Goal: Answer question/provide support: Share knowledge or assist other users

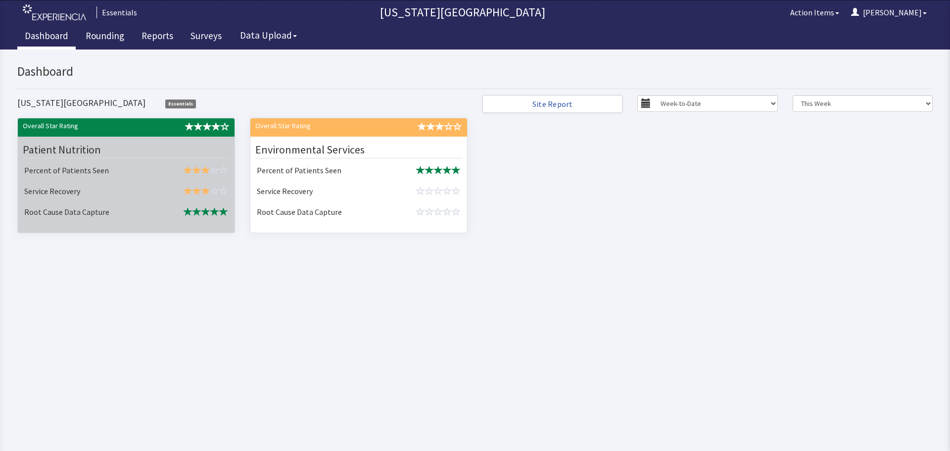
click at [121, 154] on div "Patient Nutrition" at bounding box center [126, 150] width 207 height 17
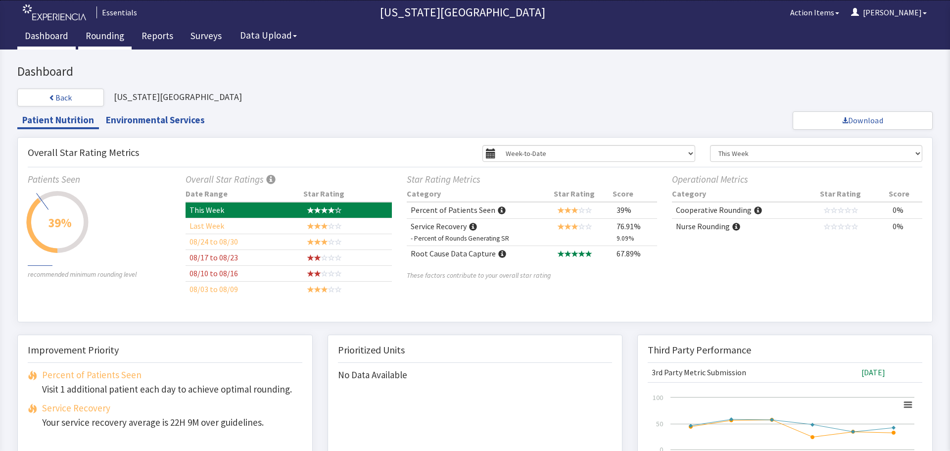
click at [114, 34] on link "Rounding" at bounding box center [104, 37] width 53 height 25
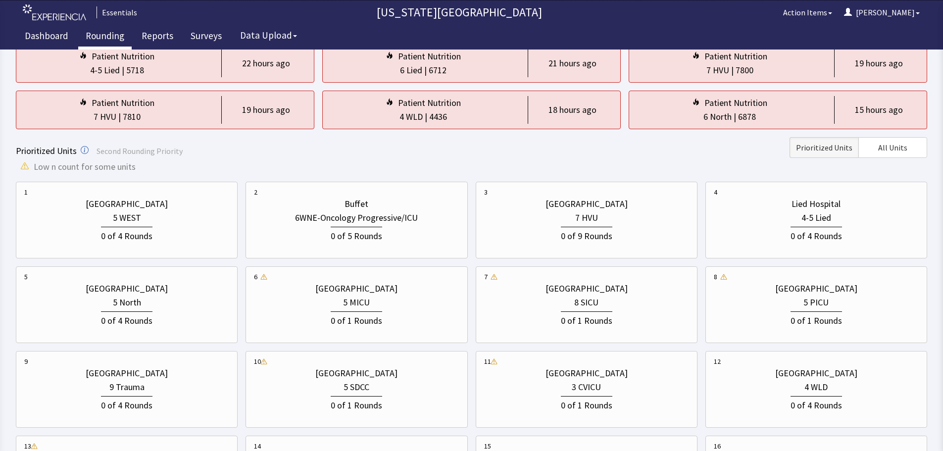
scroll to position [99, 0]
click at [356, 324] on div "0 of 1 Rounds" at bounding box center [356, 319] width 51 height 16
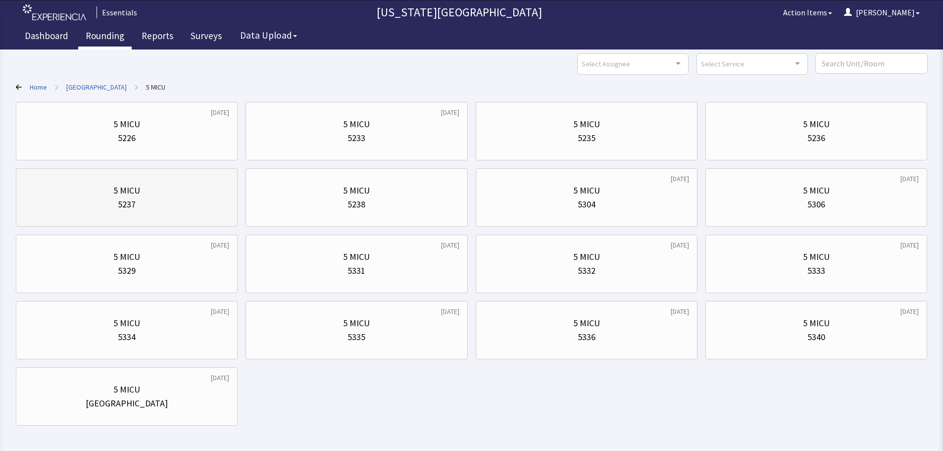
scroll to position [0, 0]
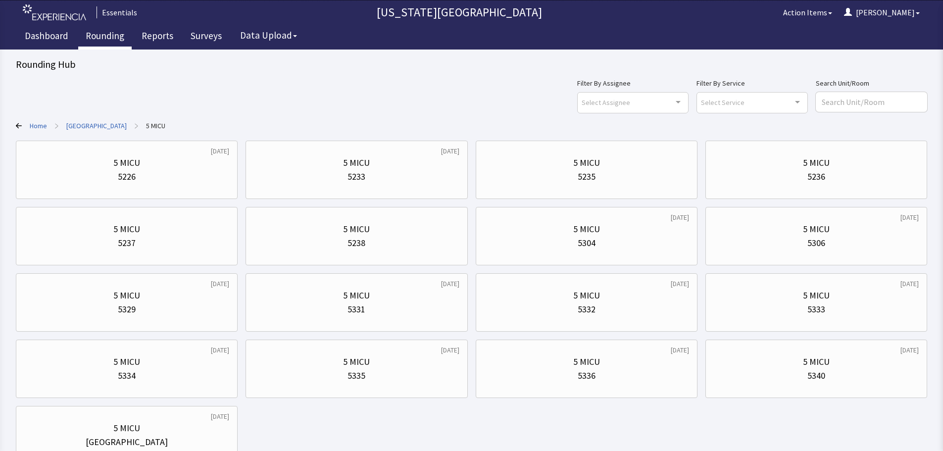
click at [100, 127] on link "[GEOGRAPHIC_DATA]" at bounding box center [96, 126] width 60 height 10
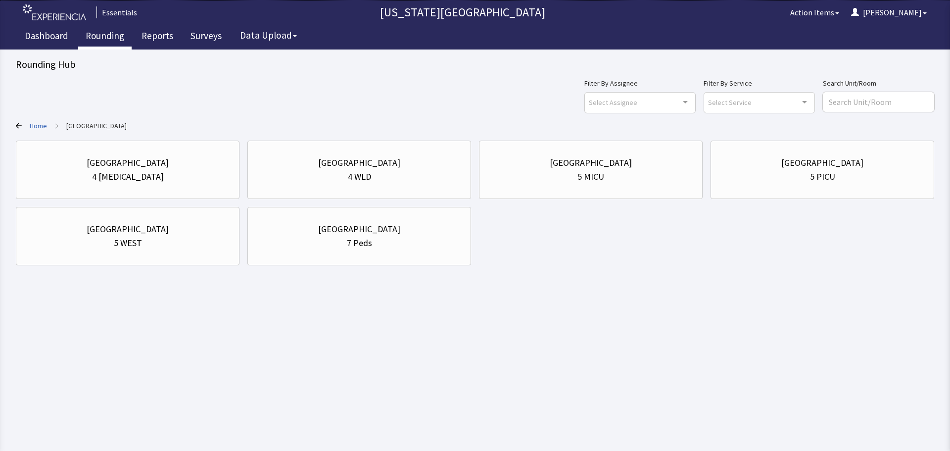
click at [41, 125] on link "Home" at bounding box center [38, 126] width 17 height 10
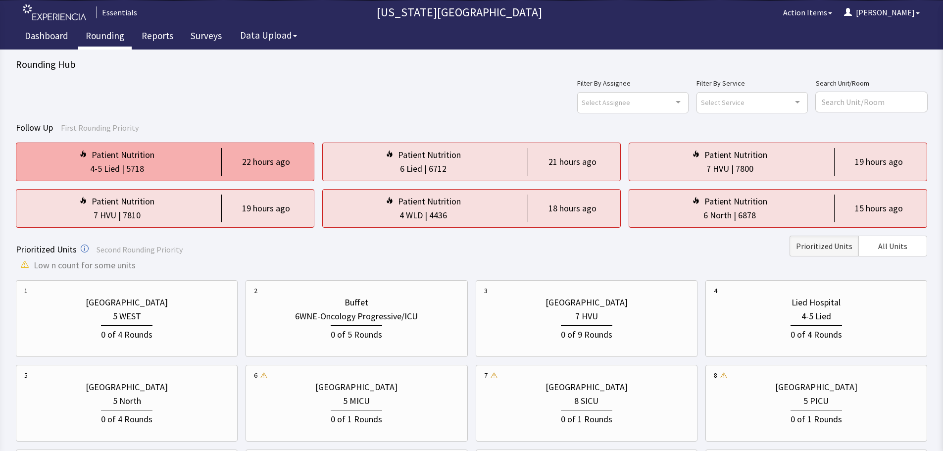
click at [143, 153] on div "Patient Nutrition" at bounding box center [123, 155] width 63 height 14
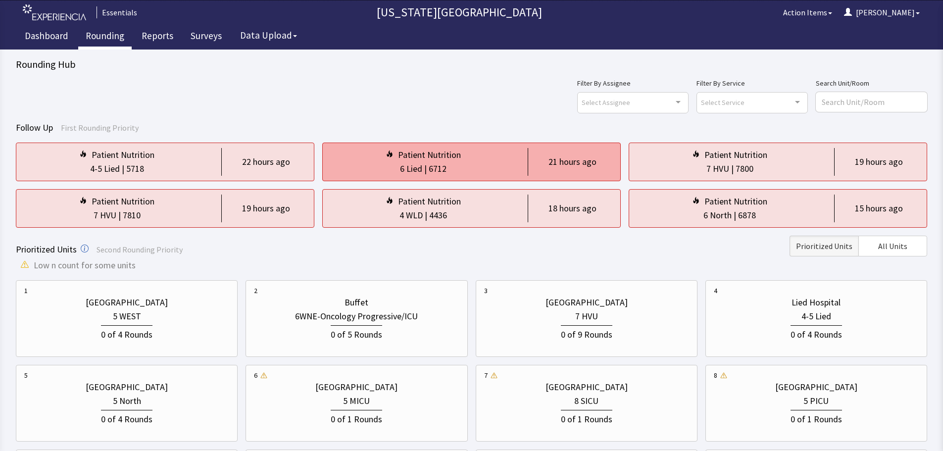
click at [417, 158] on div "Patient Nutrition" at bounding box center [429, 155] width 63 height 14
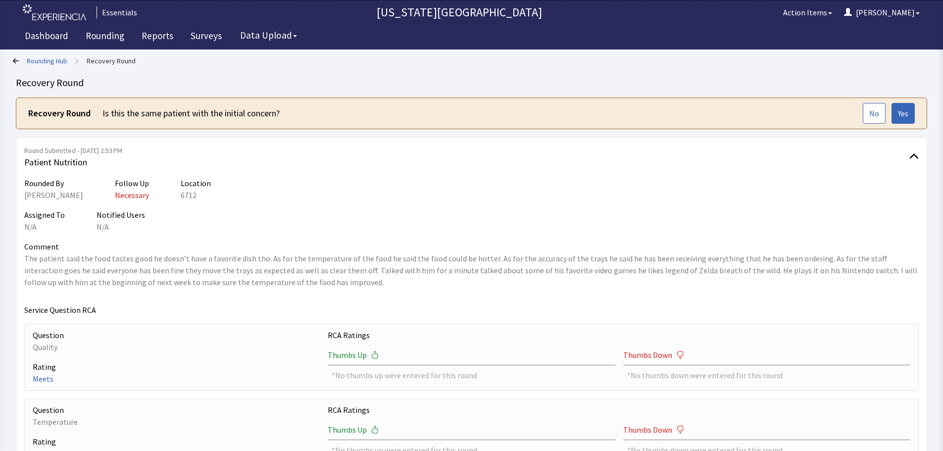
click at [53, 60] on link "Rounding Hub" at bounding box center [47, 61] width 41 height 10
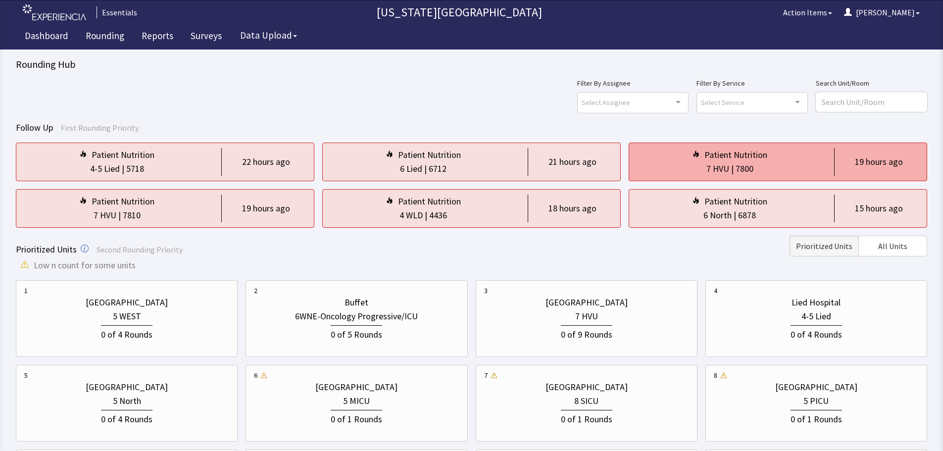
click at [692, 174] on div "7 HVU | 7800" at bounding box center [729, 169] width 185 height 14
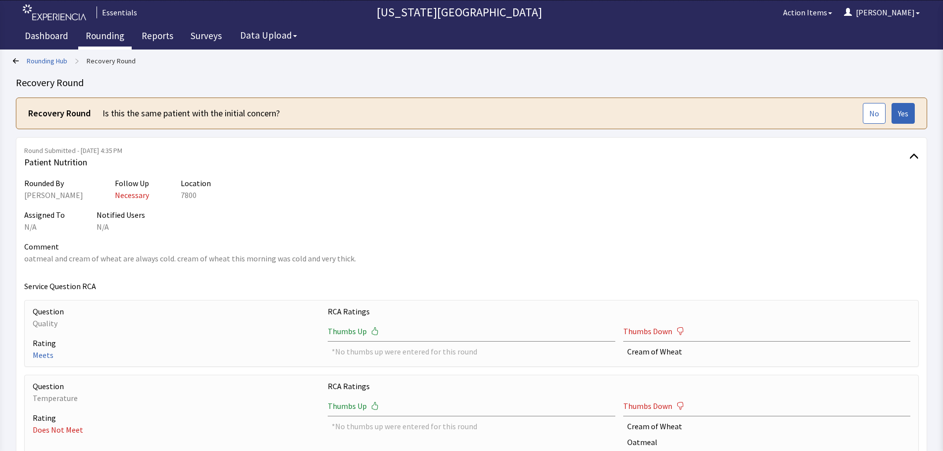
click at [91, 34] on link "Rounding" at bounding box center [104, 37] width 53 height 25
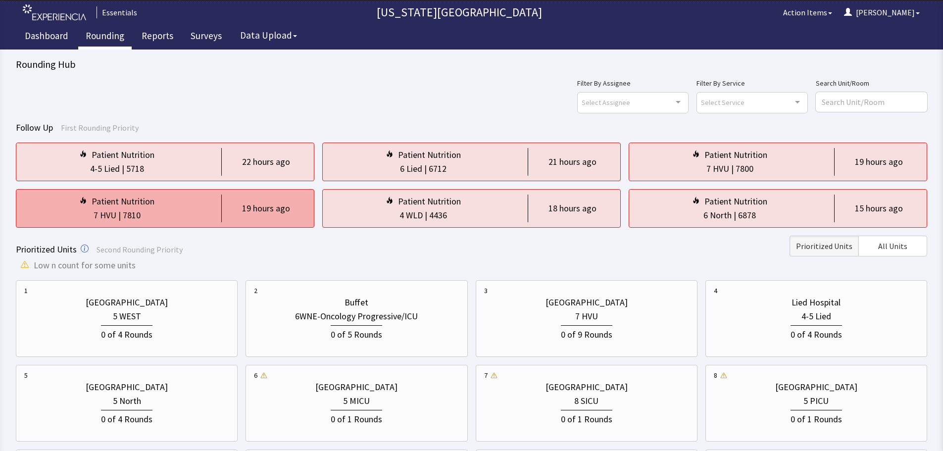
click at [202, 218] on div "7 HVU | 7810" at bounding box center [116, 215] width 185 height 14
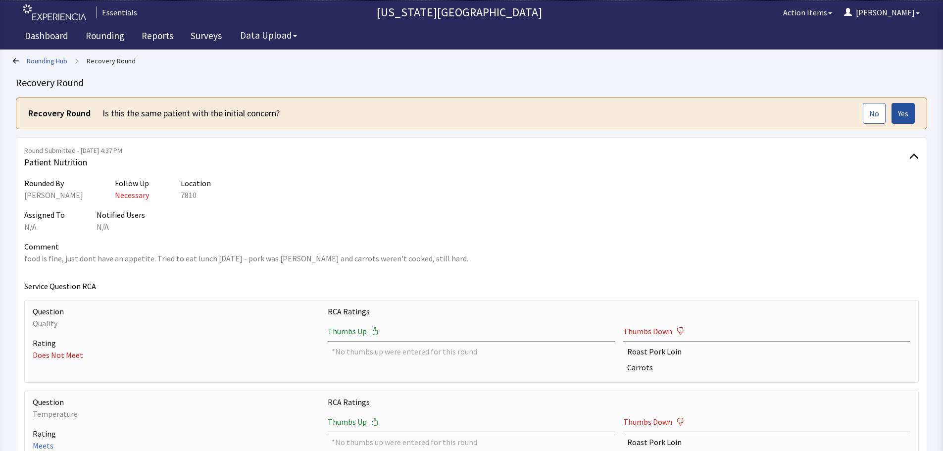
click at [894, 119] on button "Yes" at bounding box center [902, 113] width 23 height 21
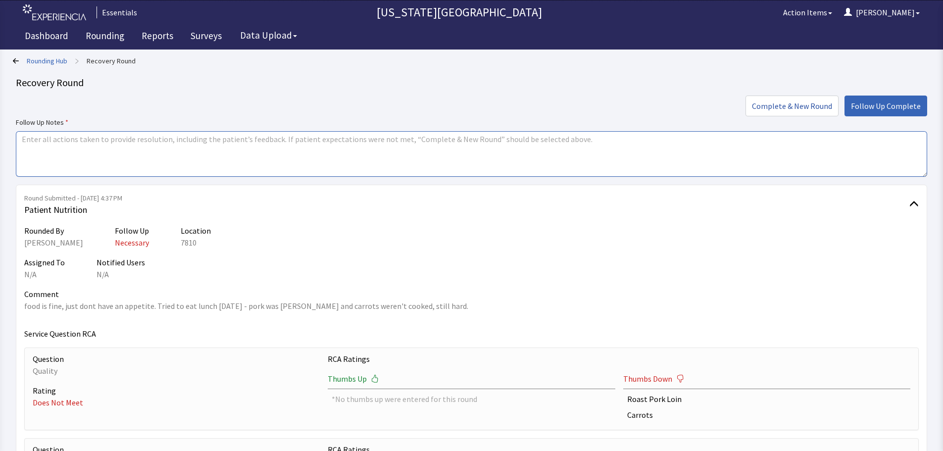
click at [222, 164] on textarea at bounding box center [471, 154] width 911 height 46
click at [342, 141] on textarea "Dinner last night was better - turkey was hot/good flavor and green beans were …" at bounding box center [471, 154] width 911 height 46
drag, startPoint x: 442, startPoint y: 151, endPoint x: 436, endPoint y: 143, distance: 10.3
click at [442, 151] on textarea "Dinner last night was better - turkey was hot/good flavor and green beans were …" at bounding box center [471, 154] width 911 height 46
type textarea "Dinner last night was better - turkey was hot/good flavor and green beans were …"
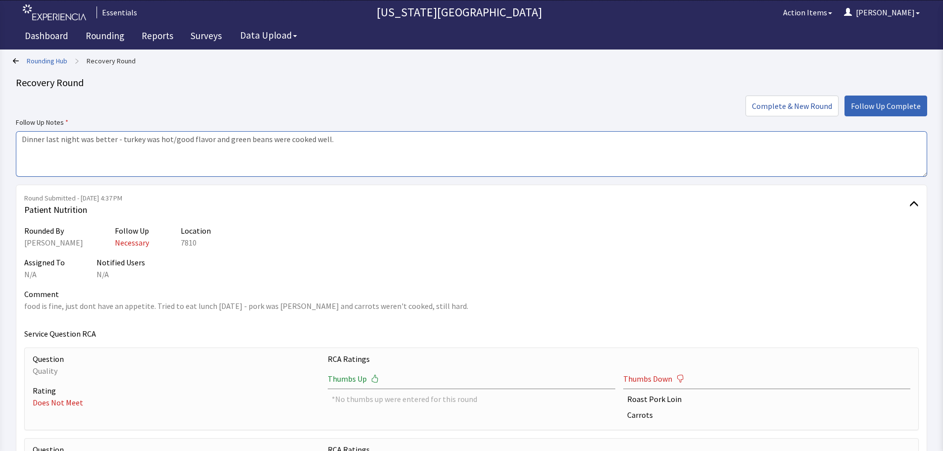
click at [385, 141] on textarea "Dinner last night was better - turkey was hot/good flavor and green beans were …" at bounding box center [471, 154] width 911 height 46
click at [886, 113] on button "Follow Up Complete" at bounding box center [885, 106] width 83 height 21
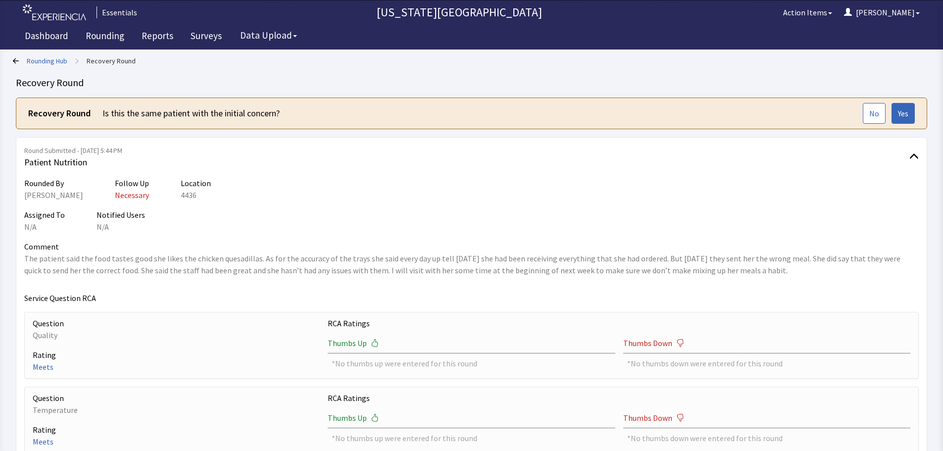
drag, startPoint x: 302, startPoint y: 219, endPoint x: 233, endPoint y: 225, distance: 69.6
click at [302, 219] on div "Assigned To N/A Notified Users N/A" at bounding box center [471, 221] width 894 height 24
click at [260, 273] on p "The patient said the food tastes good she likes the chicken quesadillas. As for…" at bounding box center [471, 264] width 894 height 24
drag, startPoint x: 174, startPoint y: 310, endPoint x: 225, endPoint y: 348, distance: 63.3
click at [174, 310] on div "Service Question RCA Question Quality Rating Meets RCA Ratings Thumbs Up *No th…" at bounding box center [471, 447] width 894 height 311
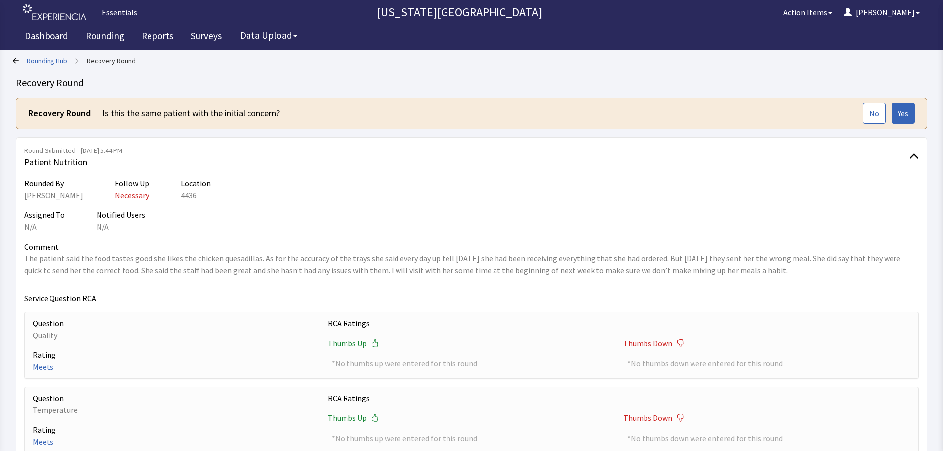
click at [349, 254] on p "The patient said the food tastes good she likes the chicken quesadillas. As for…" at bounding box center [471, 264] width 894 height 24
click at [96, 37] on link "Rounding" at bounding box center [104, 37] width 53 height 25
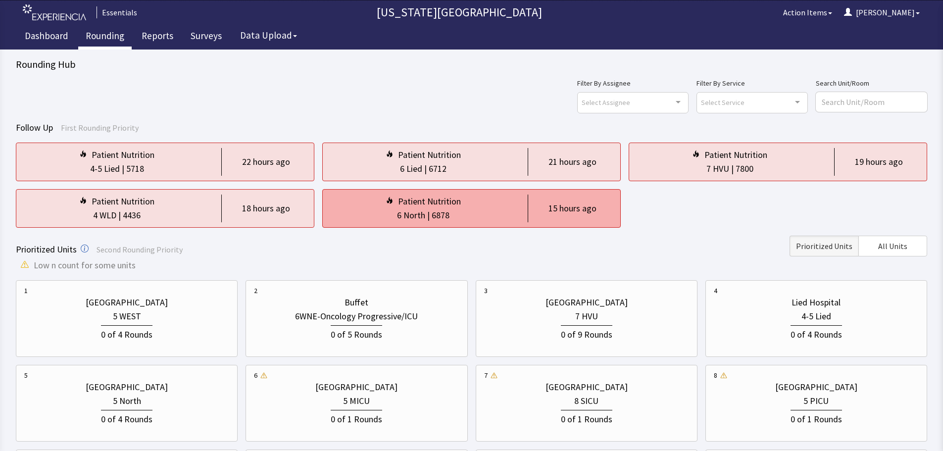
click at [413, 213] on div "6 North" at bounding box center [411, 215] width 28 height 14
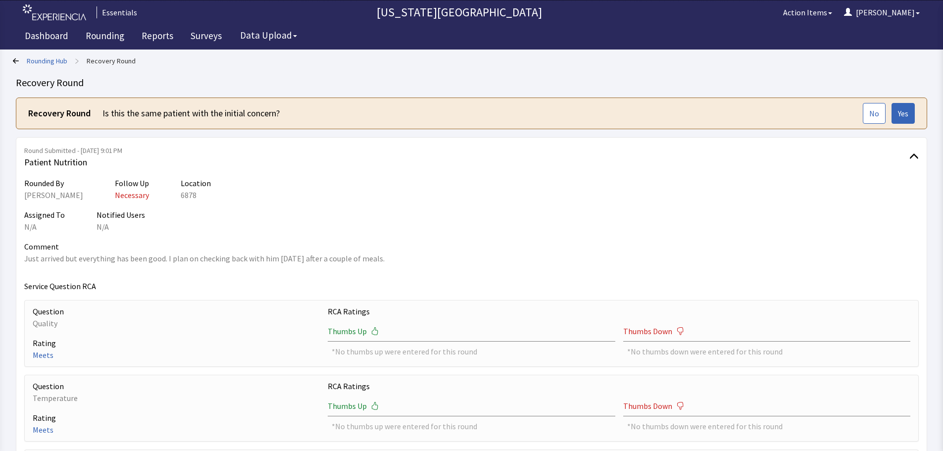
click at [51, 57] on link "Rounding Hub" at bounding box center [47, 61] width 41 height 10
